Goal: Information Seeking & Learning: Learn about a topic

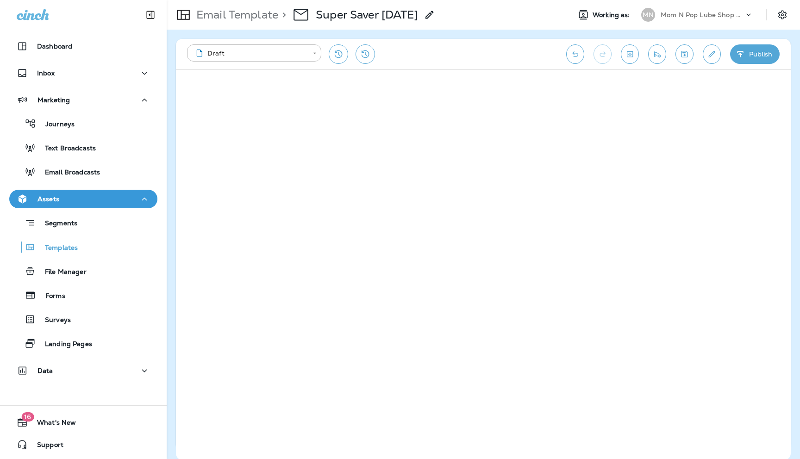
click at [735, 15] on p "Mom N Pop Lube Shop Group dba Jiffy Lube" at bounding box center [702, 14] width 83 height 7
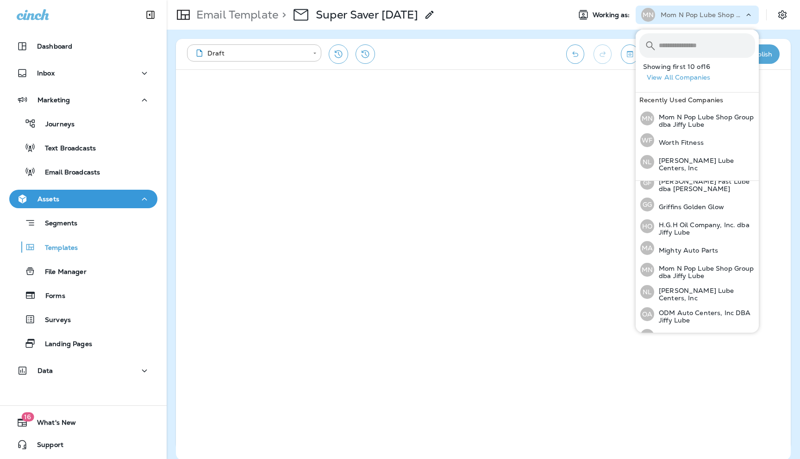
scroll to position [199, 0]
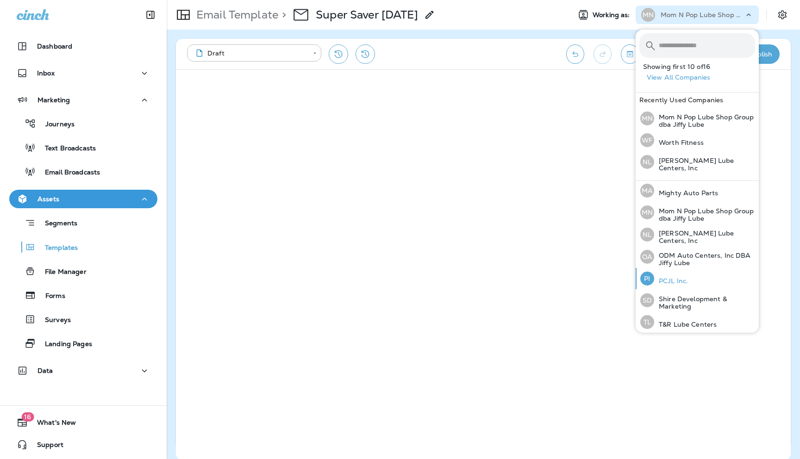
click at [668, 277] on p "PCJL Inc." at bounding box center [672, 280] width 34 height 7
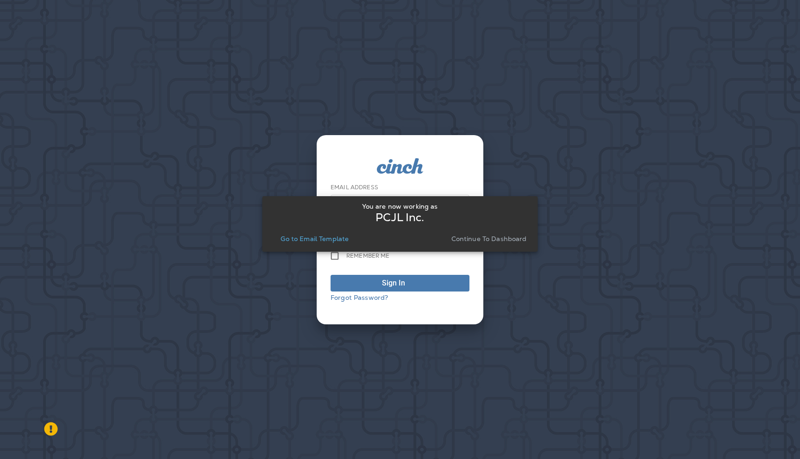
click at [491, 239] on p "Continue to Dashboard" at bounding box center [490, 238] width 76 height 7
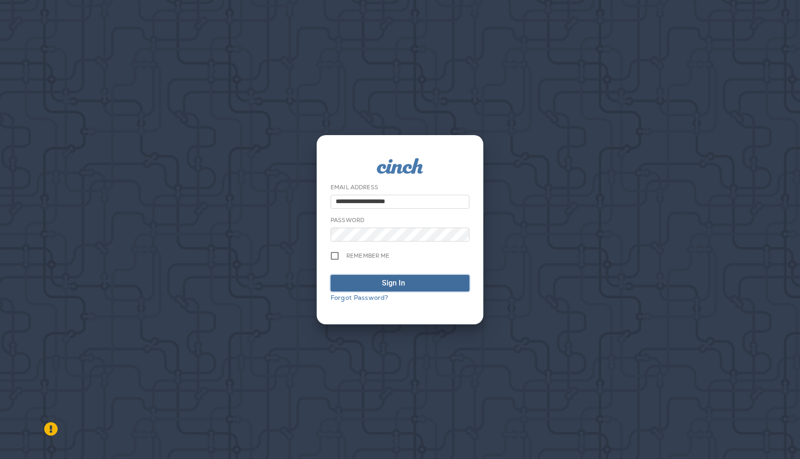
click at [419, 280] on span "Sign In" at bounding box center [400, 283] width 129 height 11
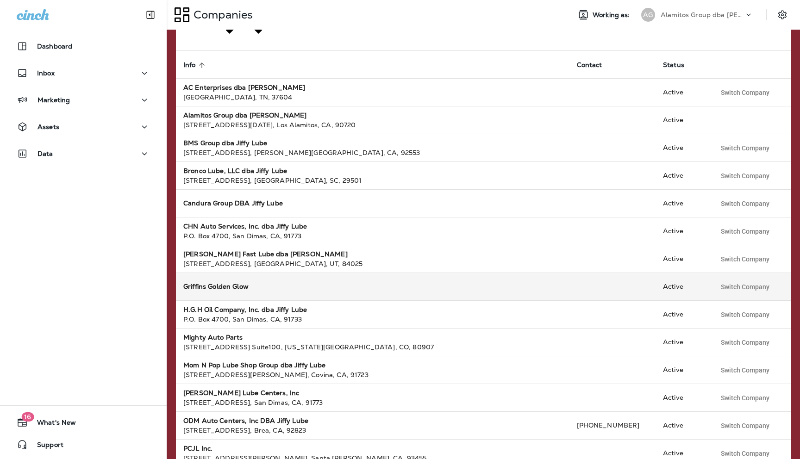
scroll to position [91, 0]
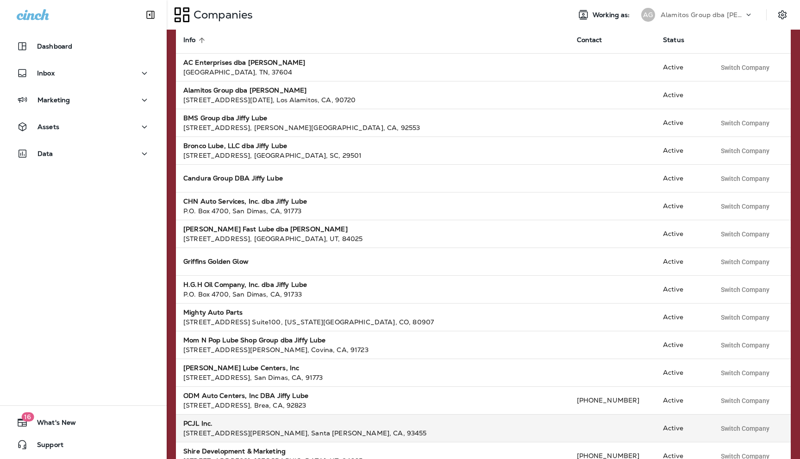
click at [220, 419] on div "PCJL Inc." at bounding box center [372, 423] width 379 height 9
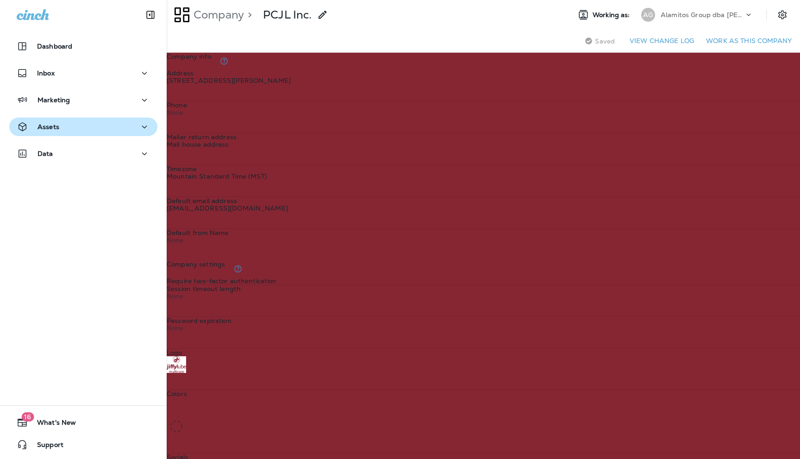
click at [81, 129] on div "Assets" at bounding box center [83, 127] width 133 height 12
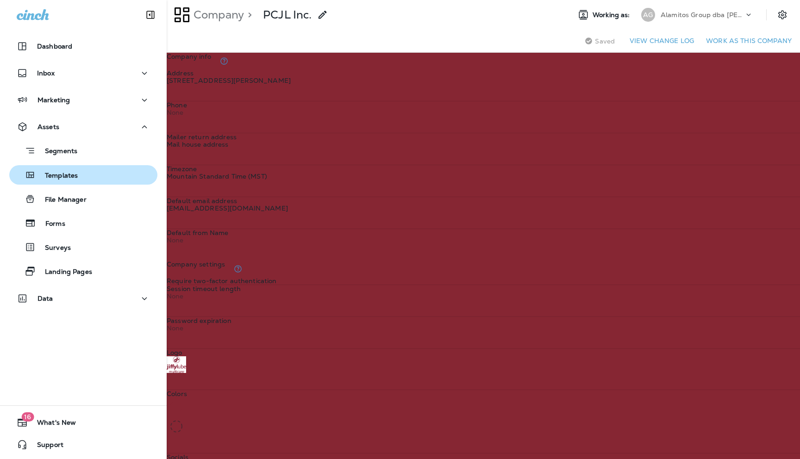
click at [71, 176] on p "Templates" at bounding box center [57, 176] width 42 height 9
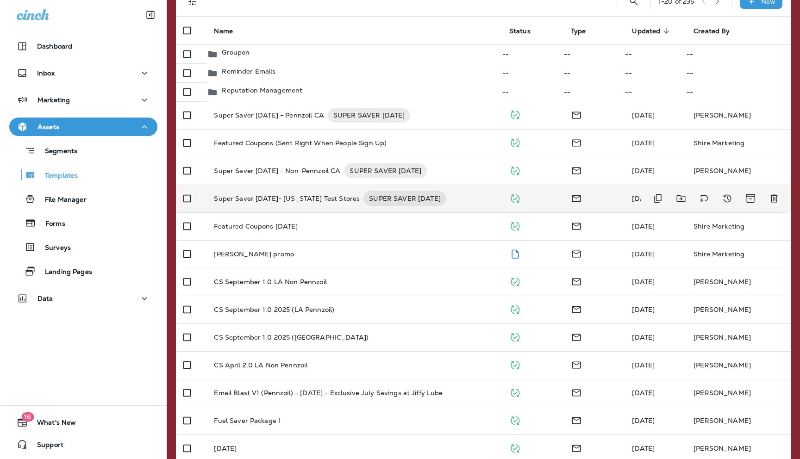
scroll to position [77, 0]
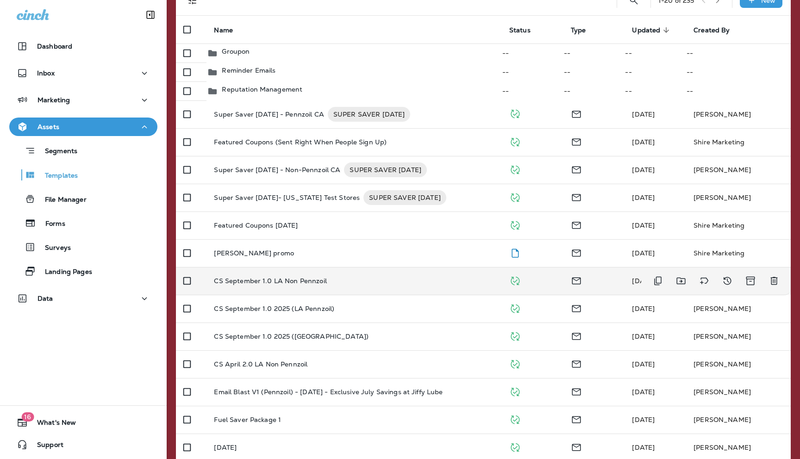
click at [254, 285] on p "CS September 1.0 LA Non Pennzoil" at bounding box center [270, 280] width 113 height 7
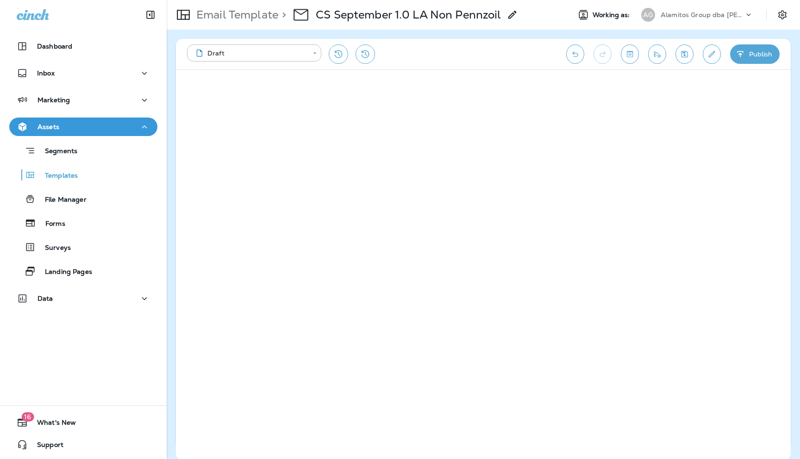
click at [738, 14] on p "Alamitos Group dba [PERSON_NAME]" at bounding box center [702, 14] width 83 height 7
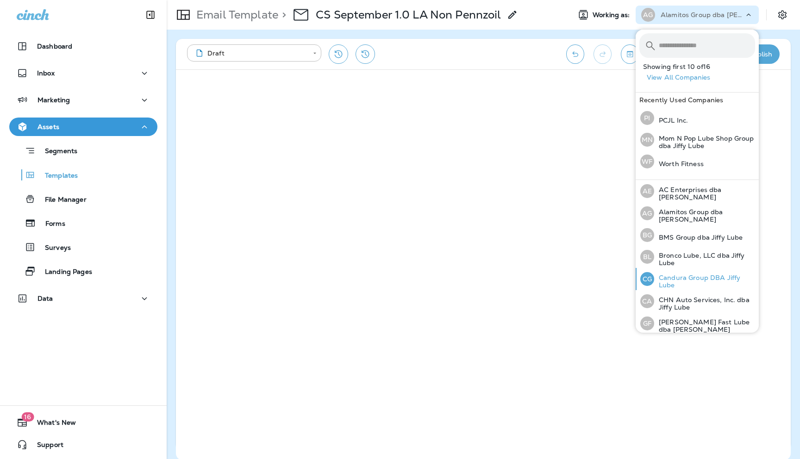
scroll to position [199, 0]
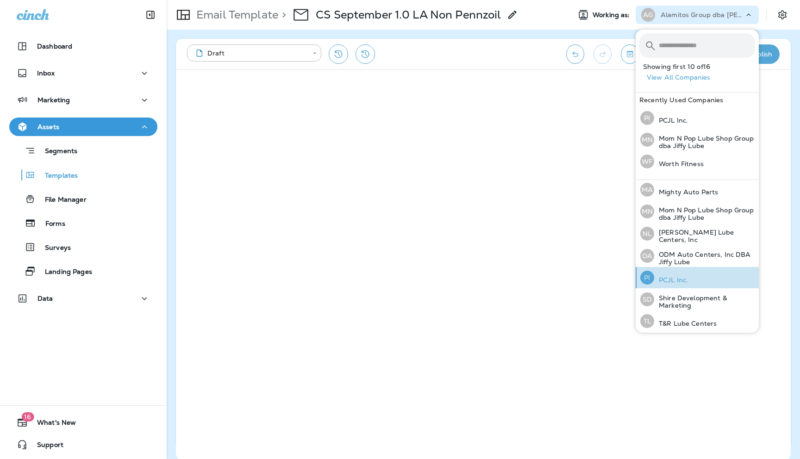
click at [673, 281] on div "PI PCJL Inc." at bounding box center [664, 277] width 55 height 21
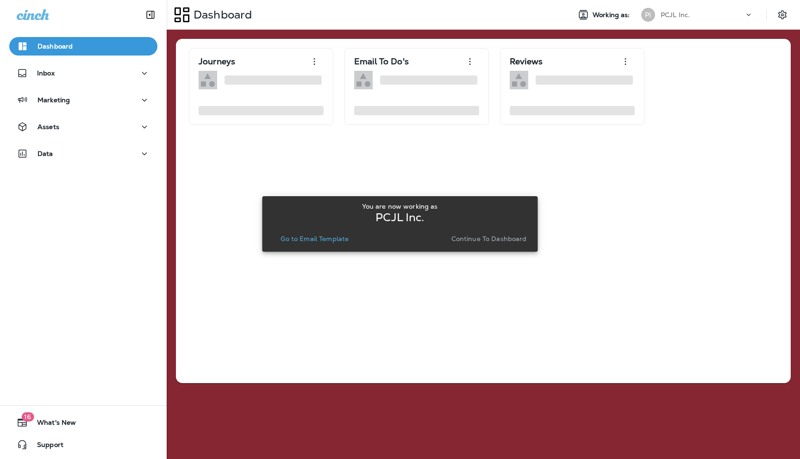
click at [475, 242] on p "Continue to Dashboard" at bounding box center [490, 238] width 76 height 7
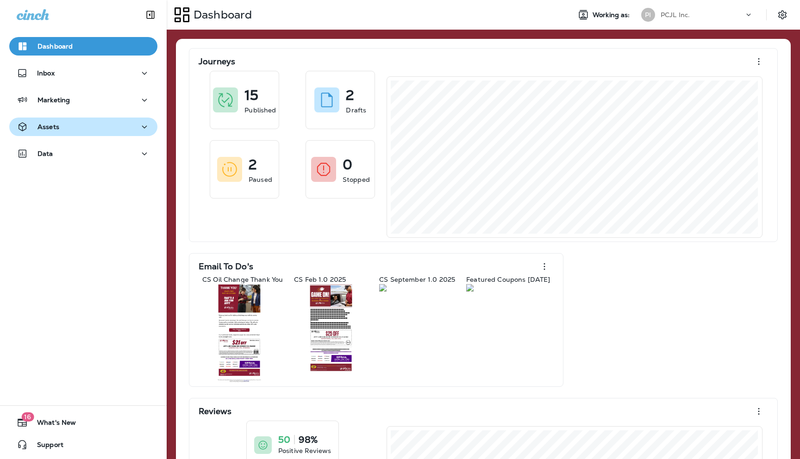
click at [114, 124] on div "Assets" at bounding box center [83, 127] width 133 height 12
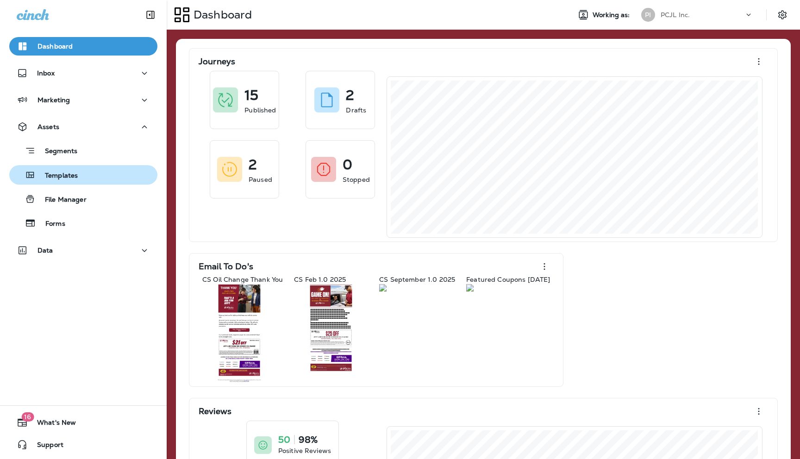
click at [80, 171] on div "Templates" at bounding box center [83, 175] width 141 height 14
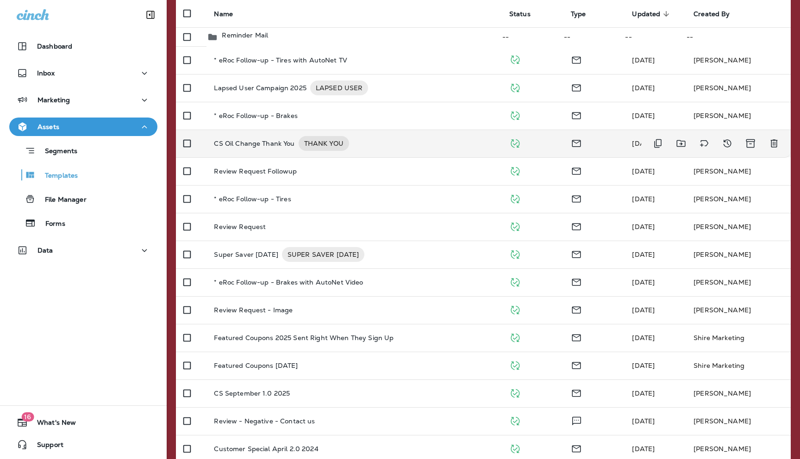
scroll to position [94, 0]
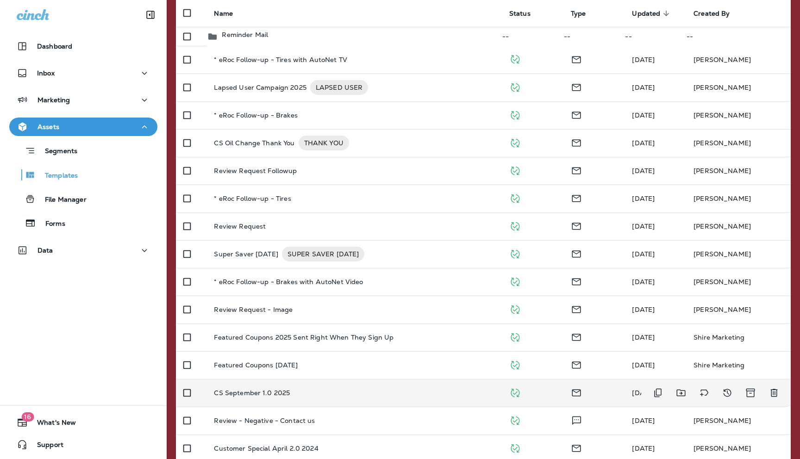
click at [247, 397] on td "CS September 1.0 2025" at bounding box center [354, 393] width 295 height 28
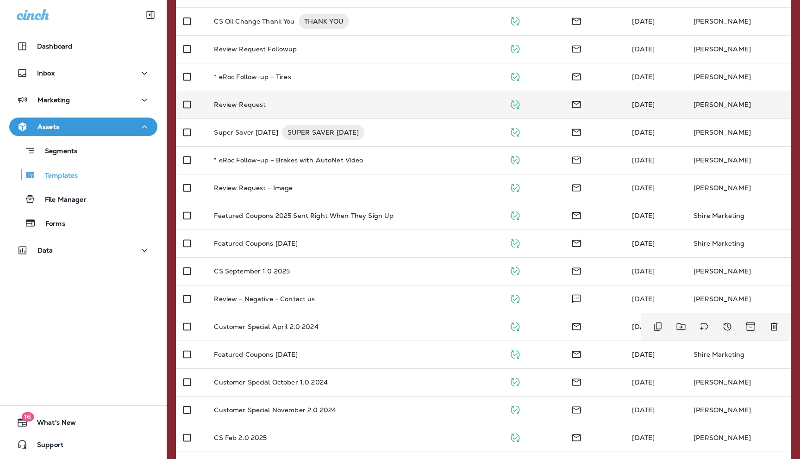
scroll to position [254, 0]
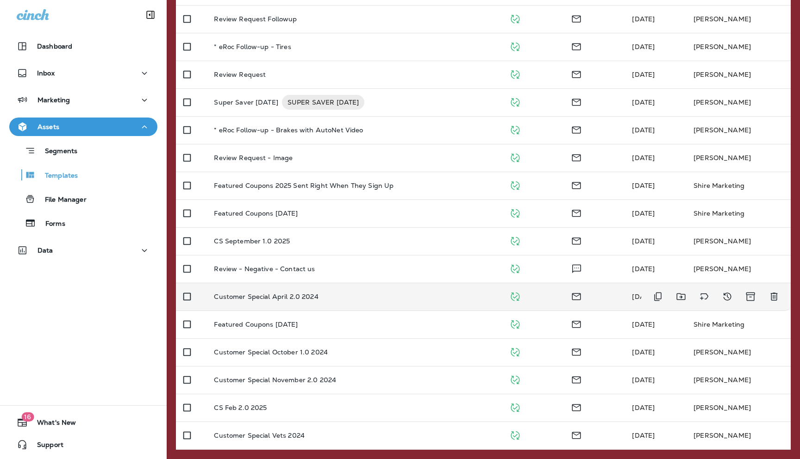
click at [313, 299] on p "Customer Special April 2.0 2024" at bounding box center [266, 296] width 104 height 7
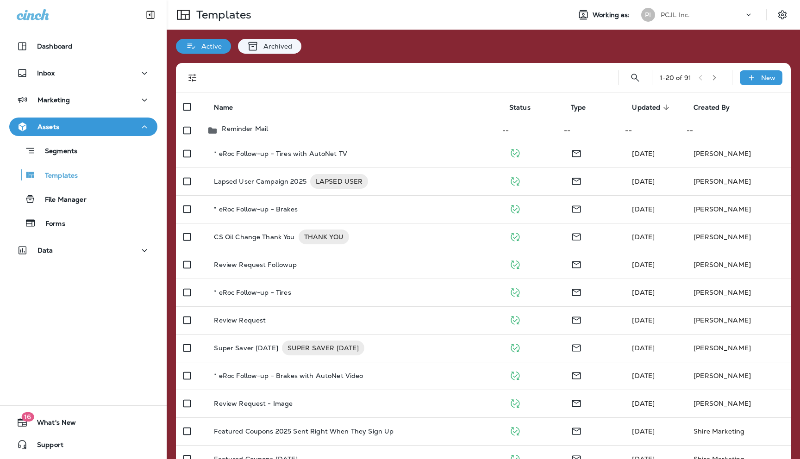
click at [717, 77] on icon "button" at bounding box center [714, 78] width 3 height 6
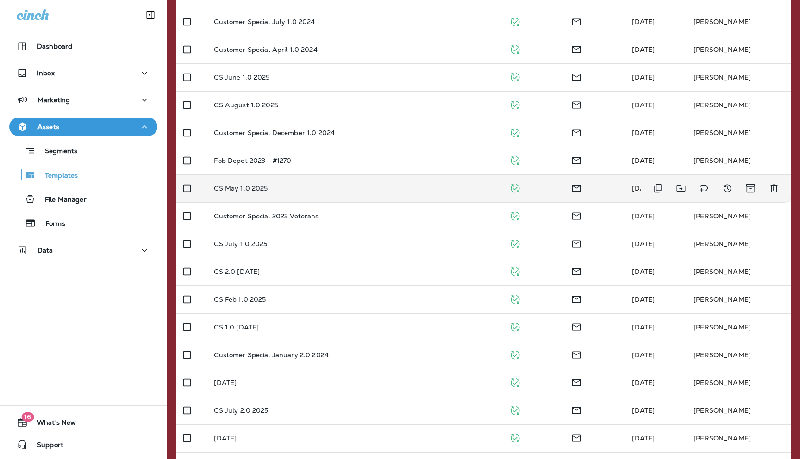
scroll to position [196, 0]
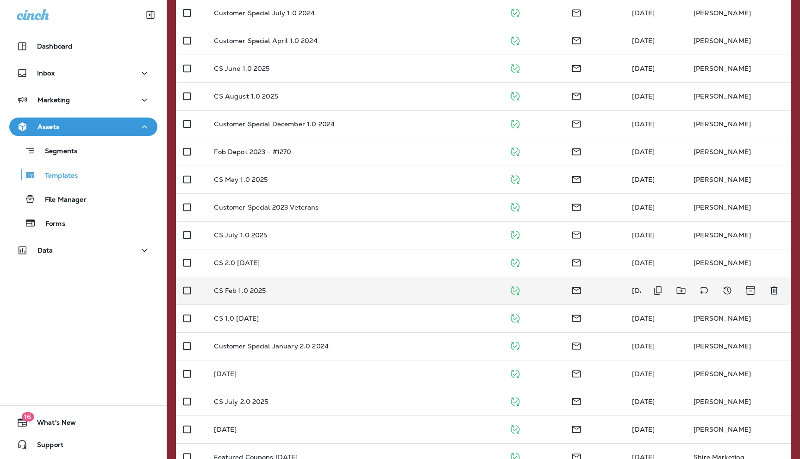
click at [258, 295] on p "CS Feb 1.0 2025" at bounding box center [240, 290] width 52 height 7
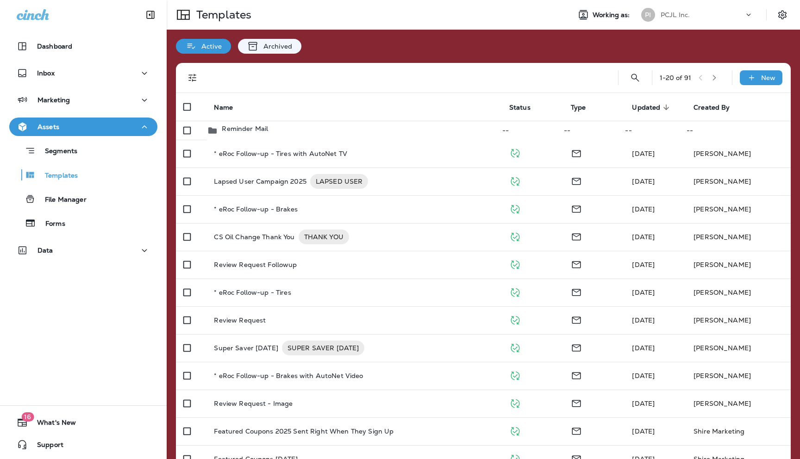
click at [717, 77] on icon "button" at bounding box center [714, 78] width 3 height 6
